Goal: Find specific page/section: Find specific page/section

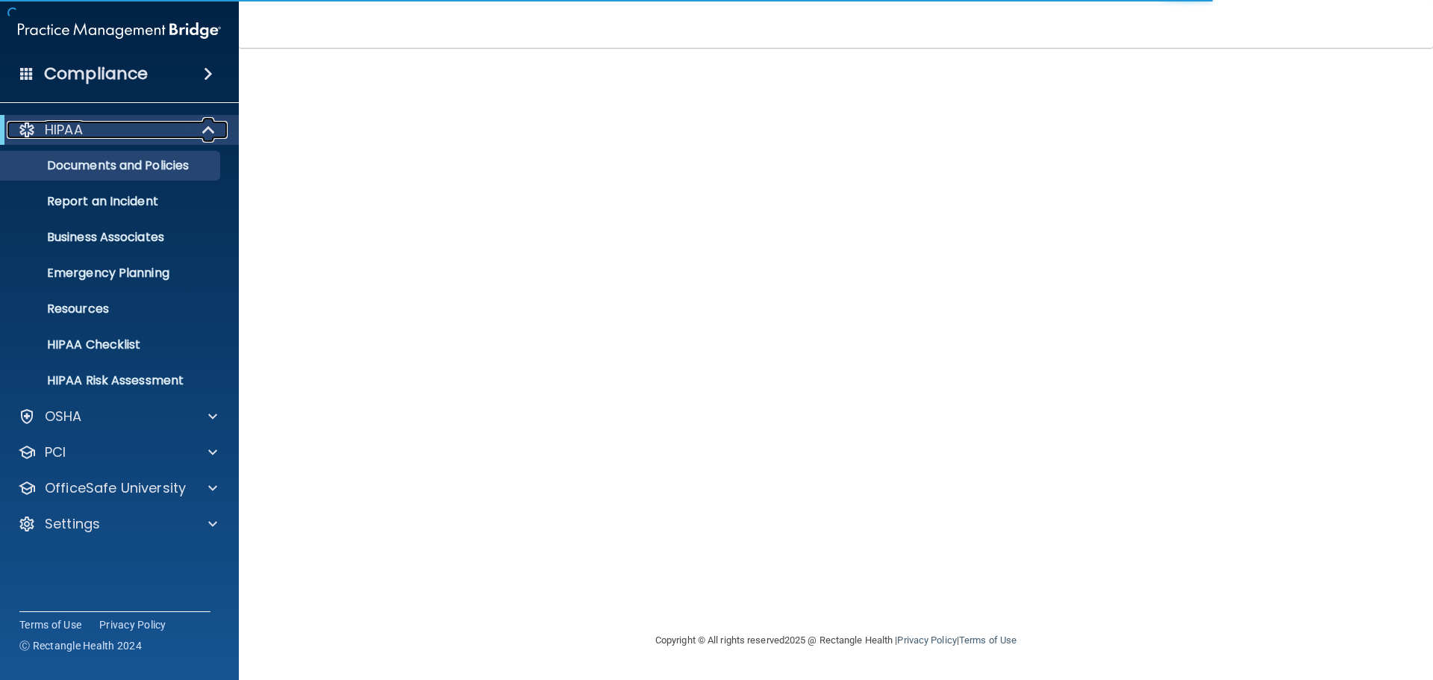
click at [189, 137] on div "HIPAA" at bounding box center [99, 130] width 184 height 18
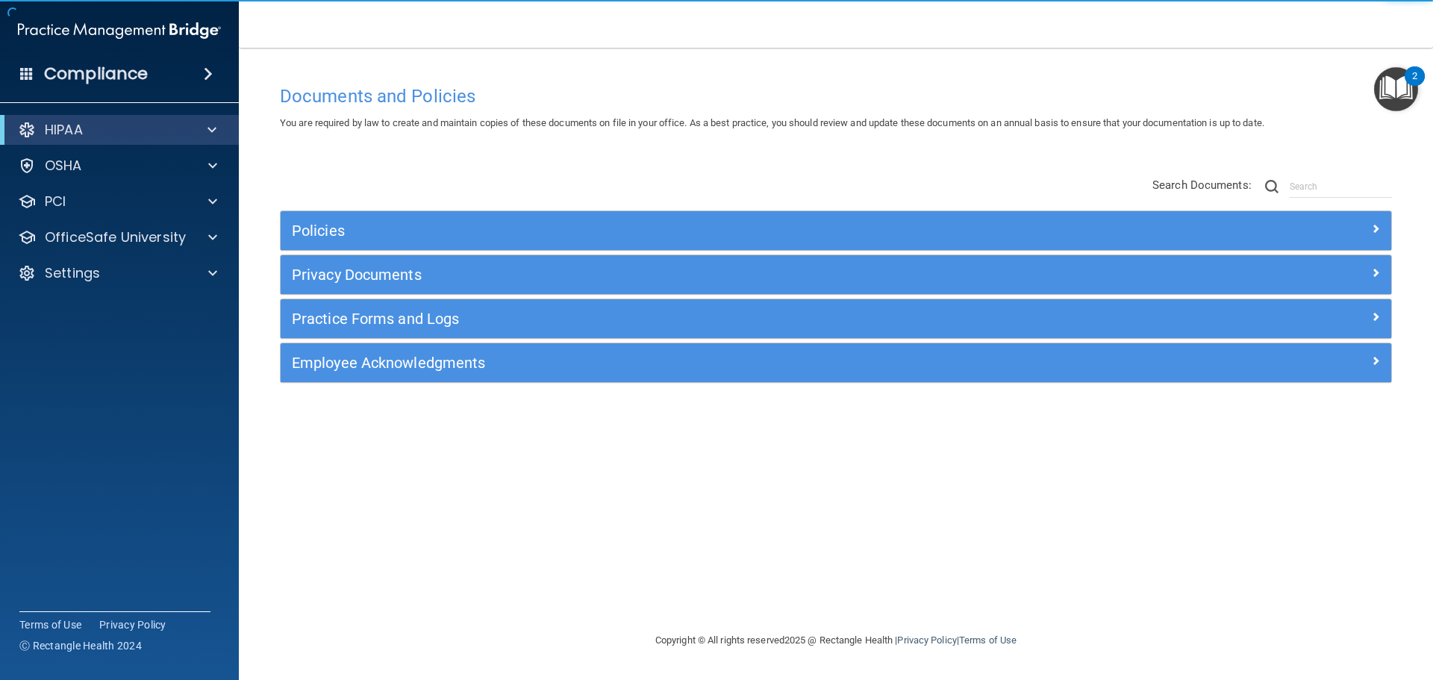
click at [211, 73] on span at bounding box center [208, 74] width 9 height 18
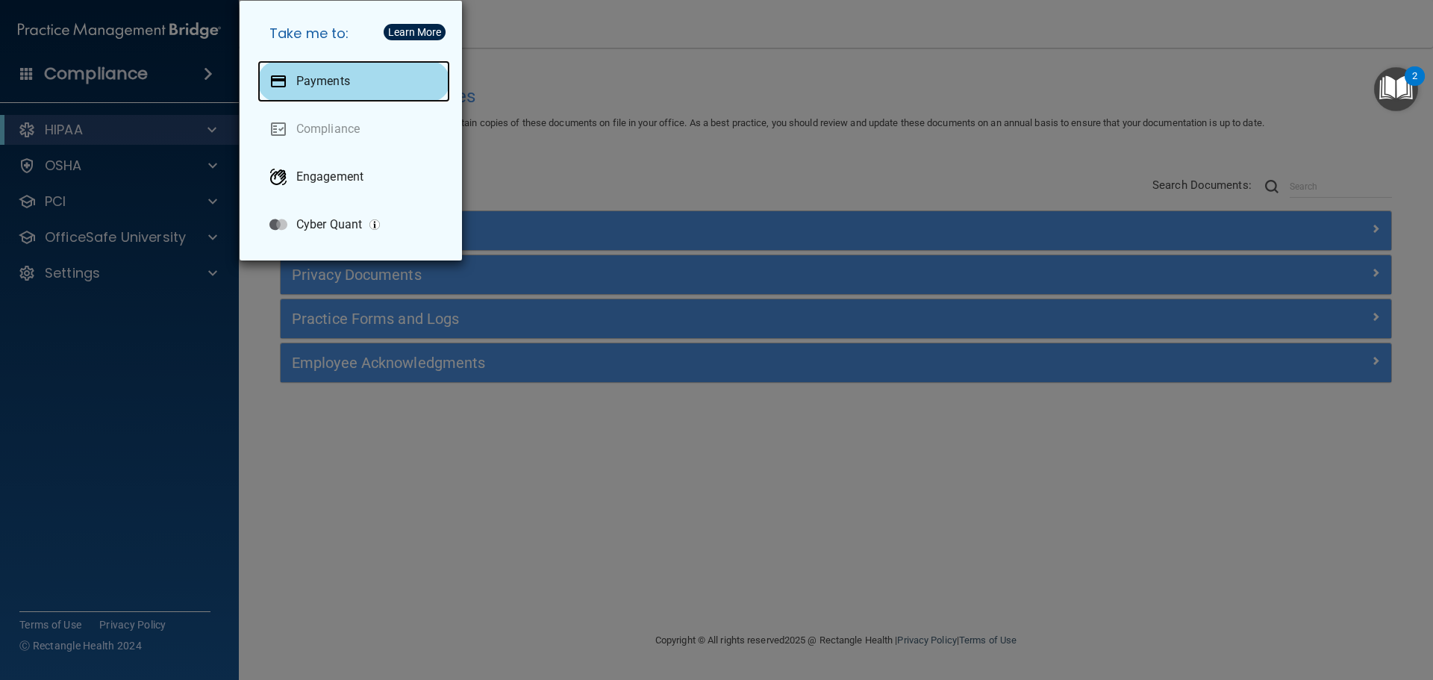
click at [332, 80] on p "Payments" at bounding box center [323, 81] width 54 height 15
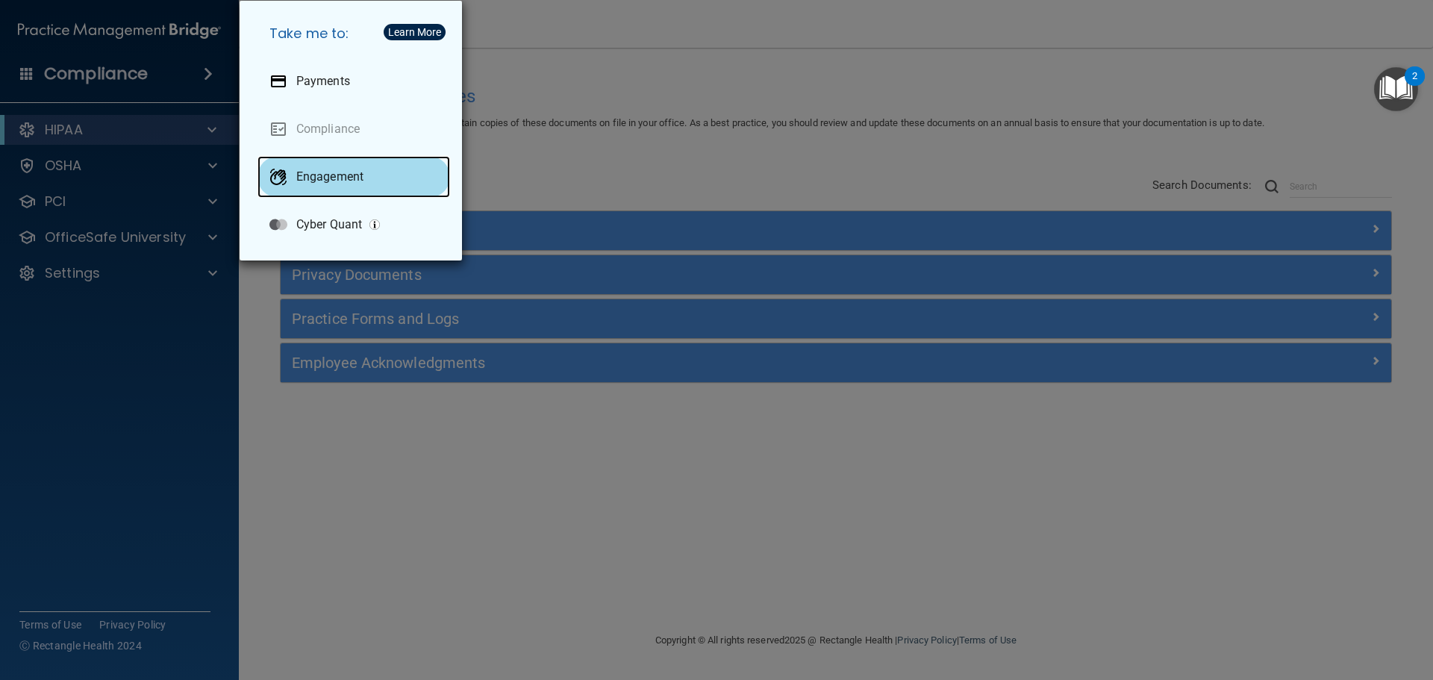
click at [307, 180] on p "Engagement" at bounding box center [329, 176] width 67 height 15
click at [544, 158] on div "Take me to: Payments Compliance Engagement Cyber Quant" at bounding box center [716, 340] width 1433 height 680
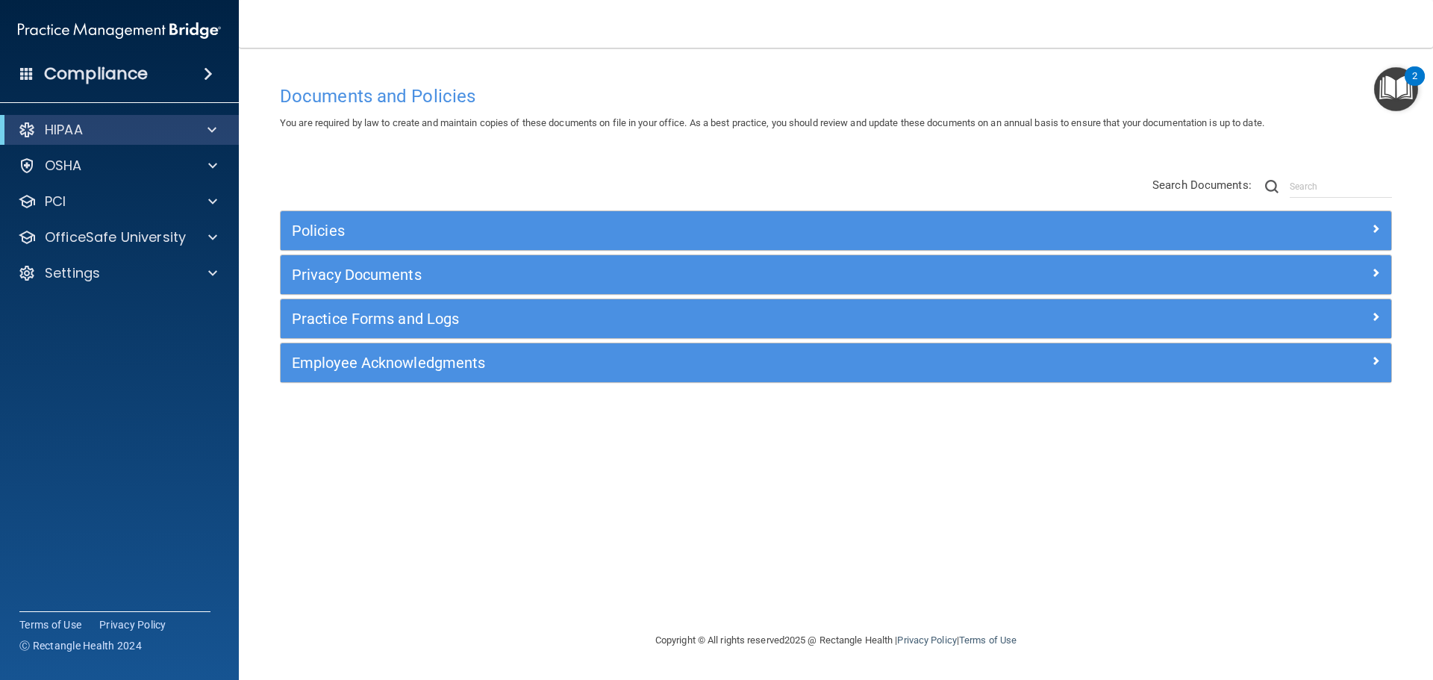
click at [206, 70] on span at bounding box center [208, 74] width 9 height 18
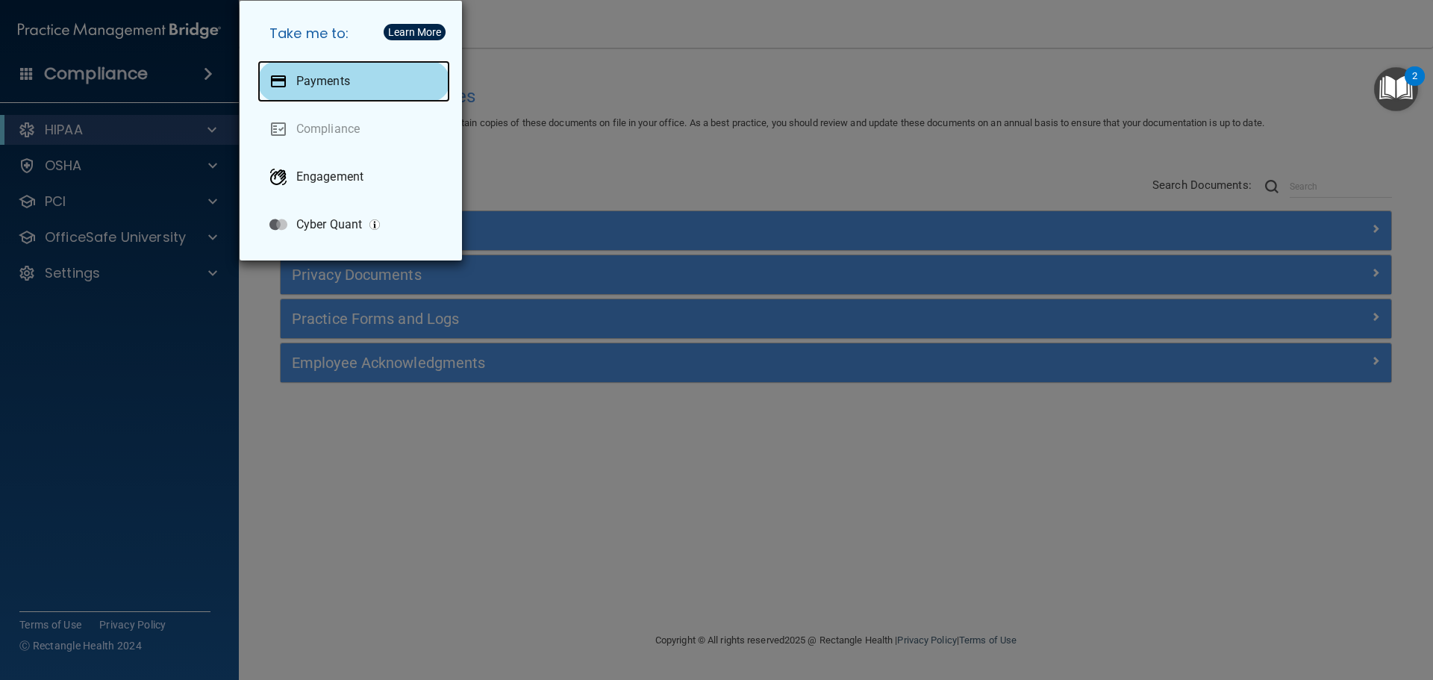
click at [311, 81] on p "Payments" at bounding box center [323, 81] width 54 height 15
click at [321, 75] on p "Payments" at bounding box center [323, 81] width 54 height 15
